Goal: Task Accomplishment & Management: Manage account settings

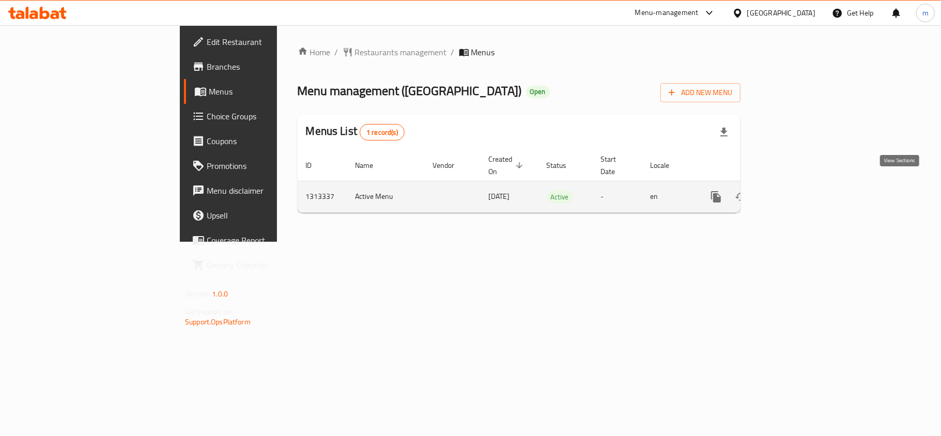
click at [795, 192] on icon "enhanced table" at bounding box center [790, 196] width 9 height 9
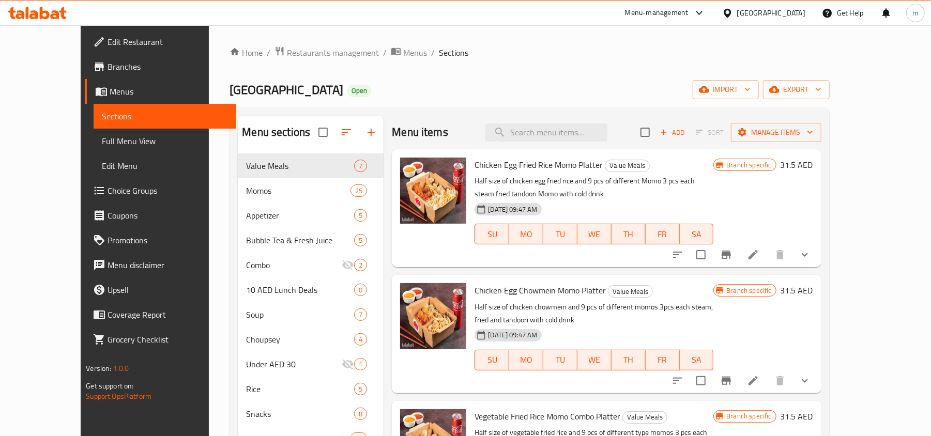
click at [107, 193] on span "Choice Groups" at bounding box center [167, 190] width 120 height 12
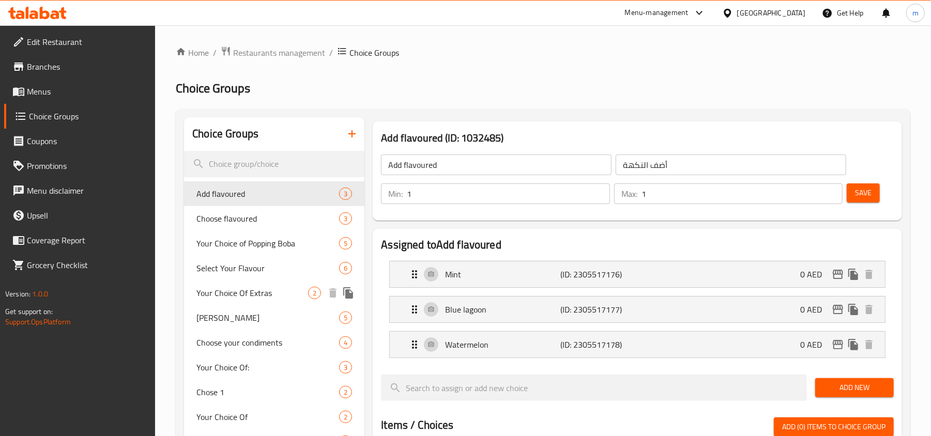
click at [245, 297] on span "Your Choice Of Extras" at bounding box center [252, 293] width 112 height 12
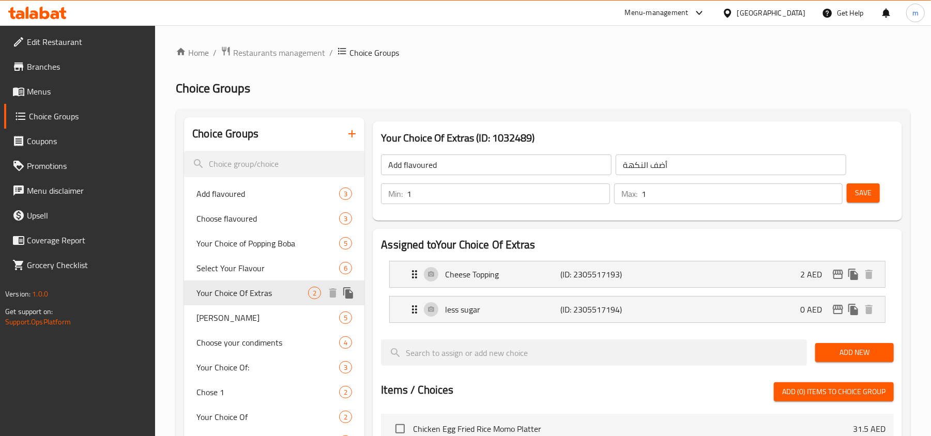
type input "Your Choice Of Extras"
type input "اختيارك من الإضافات"
type input "0"
type input "2"
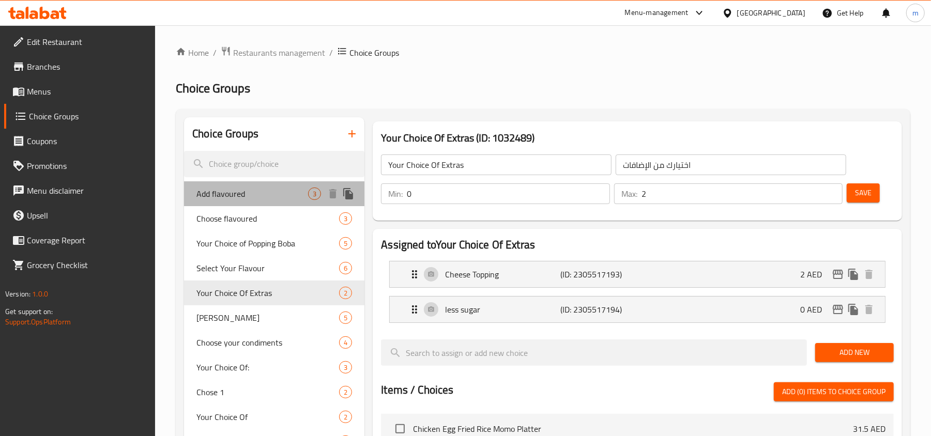
click at [222, 194] on span "Add flavoured" at bounding box center [252, 194] width 112 height 12
type input "Add flavoured"
type input "أضف النكهة"
type input "1"
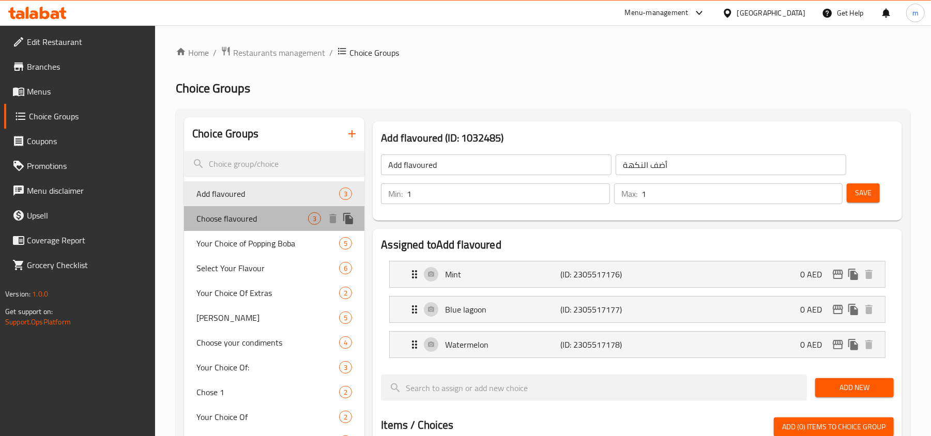
click at [229, 214] on span "Choose flavoured" at bounding box center [252, 218] width 112 height 12
type input "Choose flavoured"
type input "اختر نكهة"
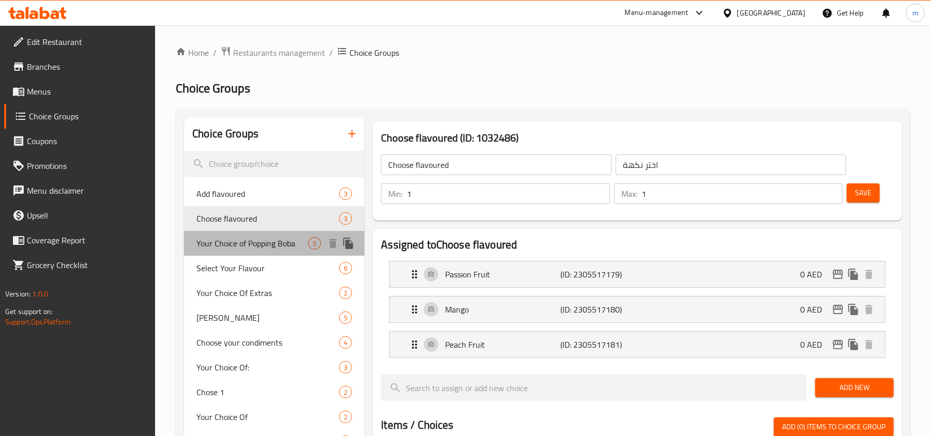
click at [236, 244] on span "Your Choice of Popping Boba" at bounding box center [252, 243] width 112 height 12
type input "Your Choice of Popping Boba"
type input "اختيارك من البوب بوبا"
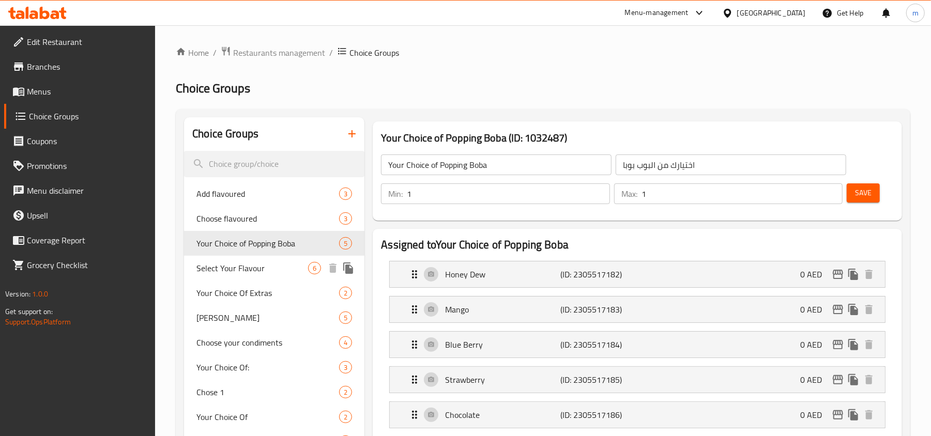
click at [234, 267] on span "Select Your Flavour" at bounding box center [252, 268] width 112 height 12
type input "Select Your Flavour"
type input "اختر النكهة الخاصة بك"
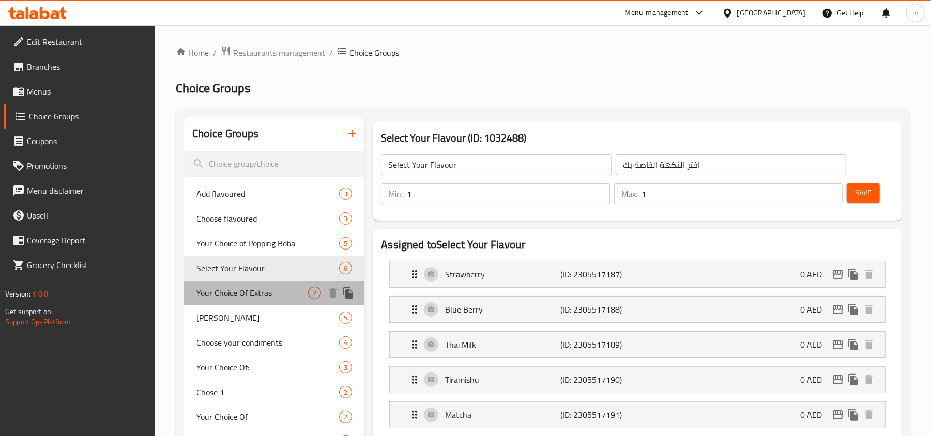
click at [234, 290] on span "Your Choice Of Extras" at bounding box center [252, 293] width 112 height 12
type input "Your Choice Of Extras"
type input "اختيارك من الإضافات"
type input "0"
type input "2"
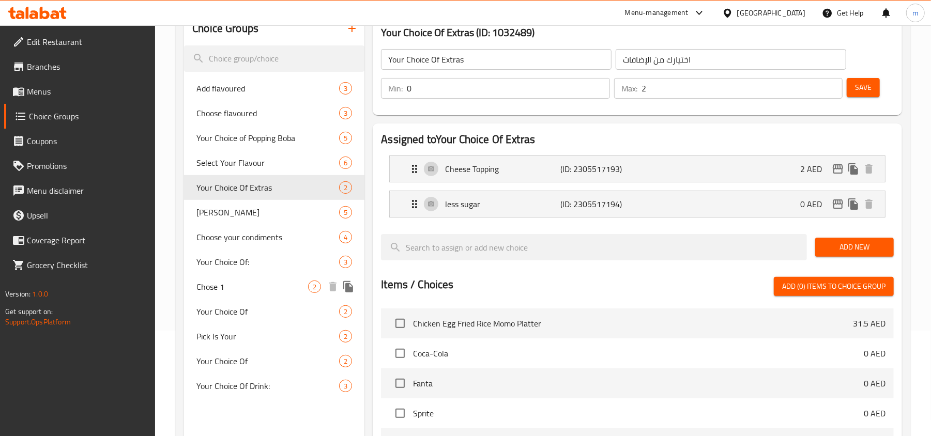
scroll to position [137, 0]
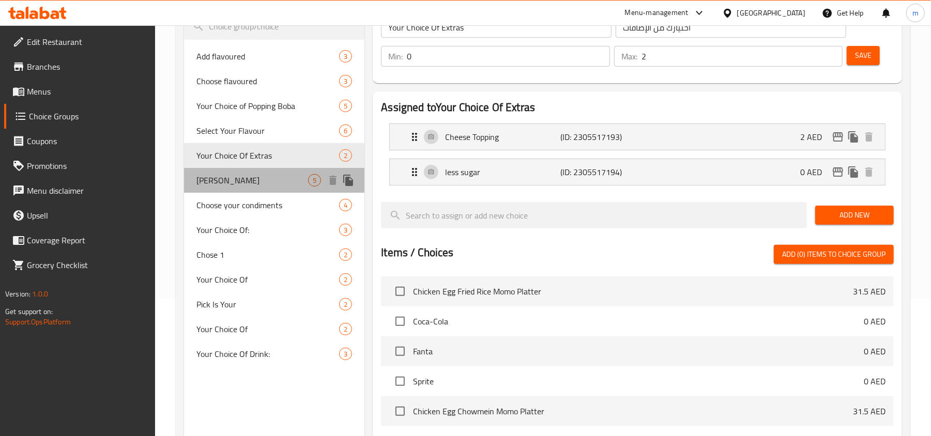
click at [226, 182] on span "[PERSON_NAME]" at bounding box center [252, 180] width 112 height 12
type input "[PERSON_NAME]"
type input "انفجار بوبا"
type input "5"
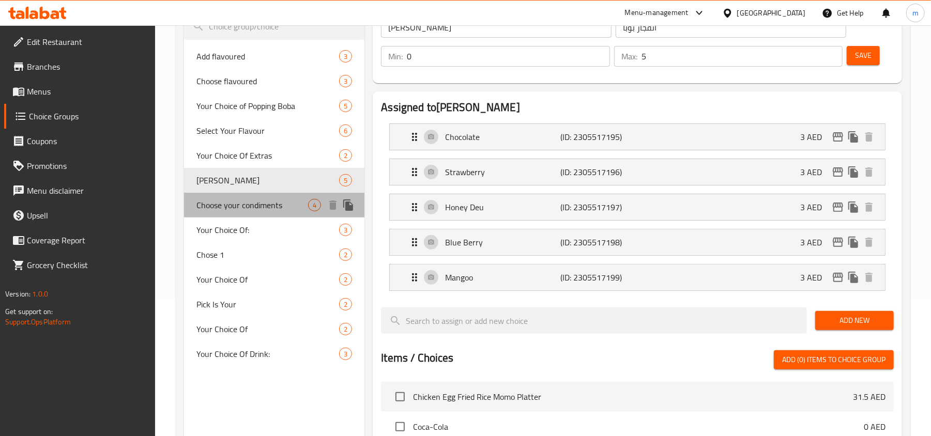
click at [226, 204] on span "Choose your condiments" at bounding box center [252, 205] width 112 height 12
type input "Choose your condiments"
type input "اختر التوابل الخاصة بك"
type input "4"
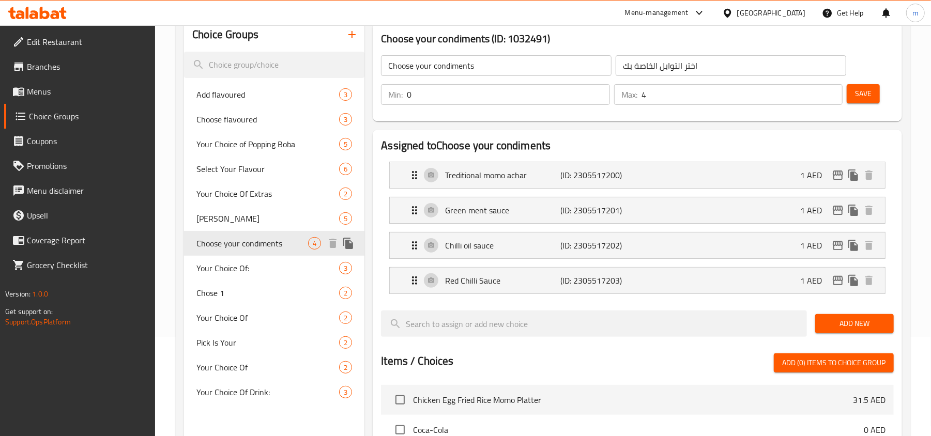
scroll to position [69, 0]
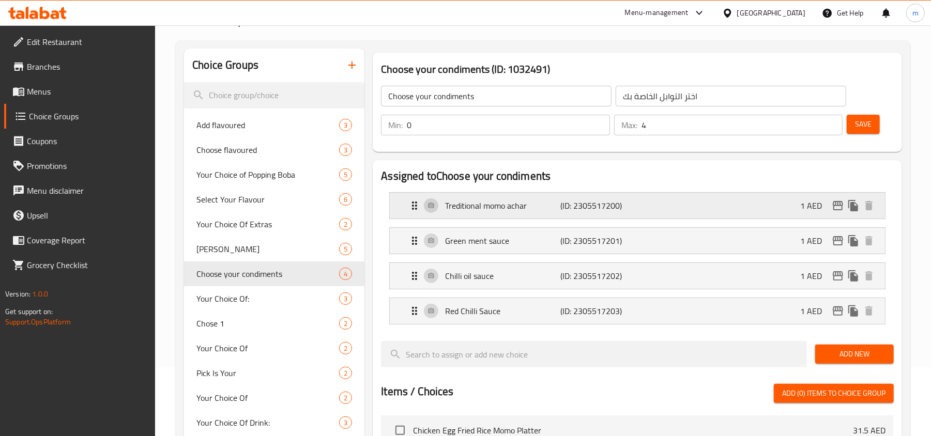
click at [414, 207] on icon "Expand" at bounding box center [414, 205] width 12 height 12
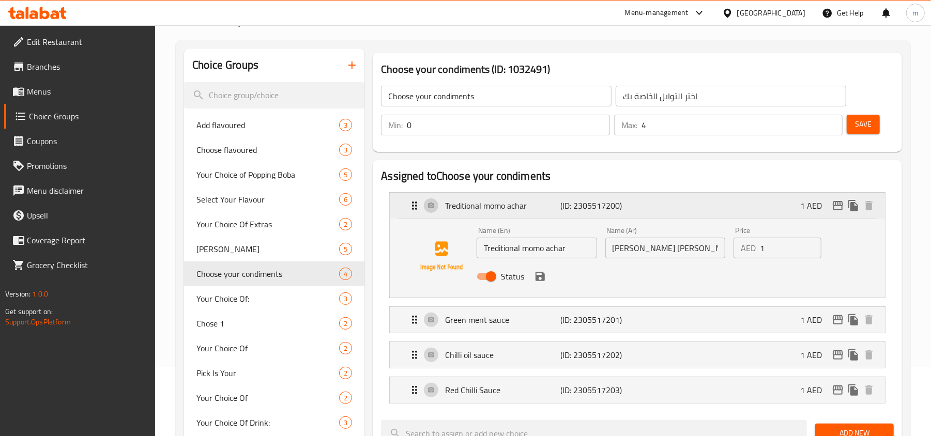
click at [414, 207] on icon "Expand" at bounding box center [414, 205] width 12 height 12
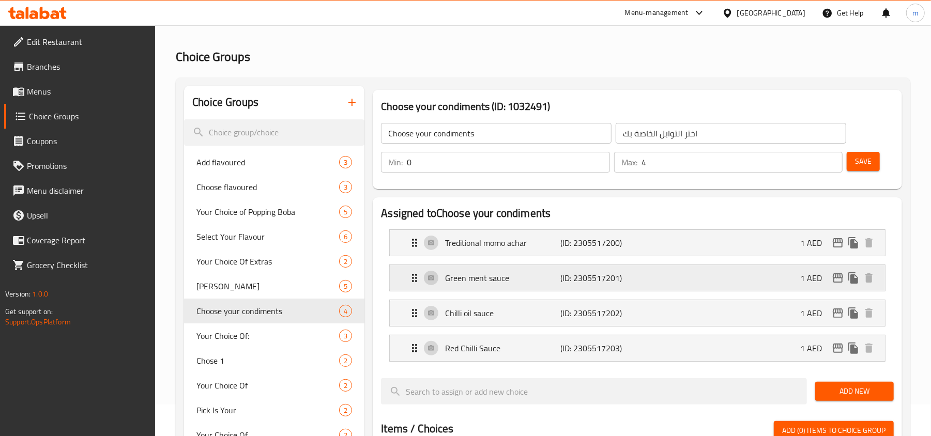
scroll to position [0, 0]
